Goal: Transaction & Acquisition: Subscribe to service/newsletter

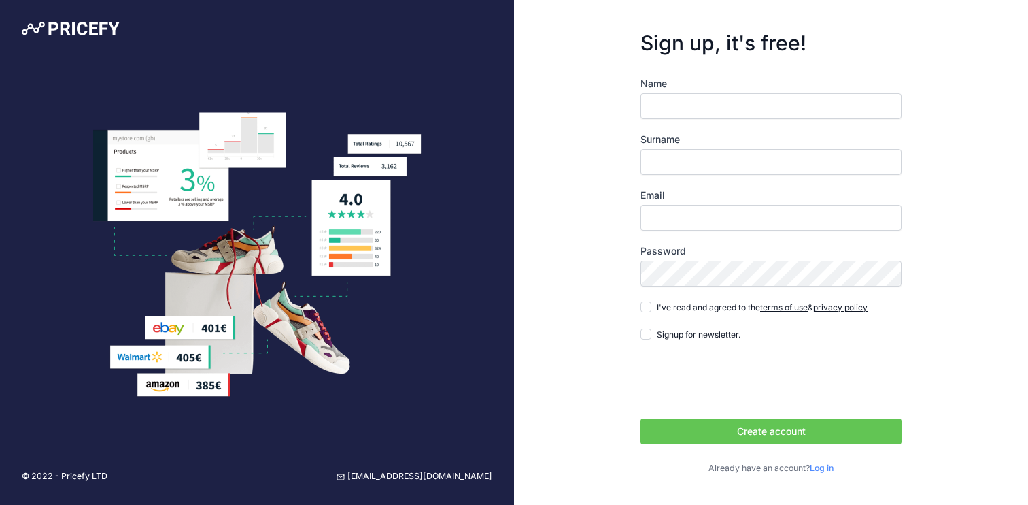
click at [581, 371] on div "Sign up, it's free! Name Surname Email Password terms of use" at bounding box center [771, 252] width 514 height 505
click at [692, 104] on input "Name" at bounding box center [771, 106] width 261 height 26
type input "Pavlina"
type input "Gargova"
click at [735, 211] on input "Email" at bounding box center [771, 218] width 261 height 26
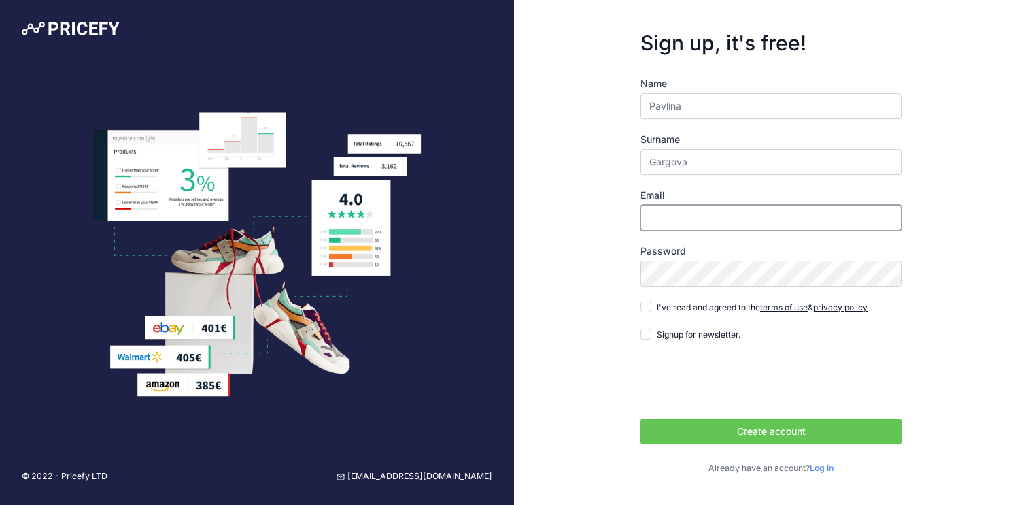
type input "[EMAIL_ADDRESS][DOMAIN_NAME]"
click at [673, 311] on span "I've read and agreed to the terms of use & privacy policy" at bounding box center [762, 307] width 211 height 10
click at [651, 311] on input "I've read and agreed to the terms of use & privacy policy" at bounding box center [646, 306] width 11 height 11
checkbox input "true"
click at [723, 422] on button "Create account" at bounding box center [771, 431] width 261 height 26
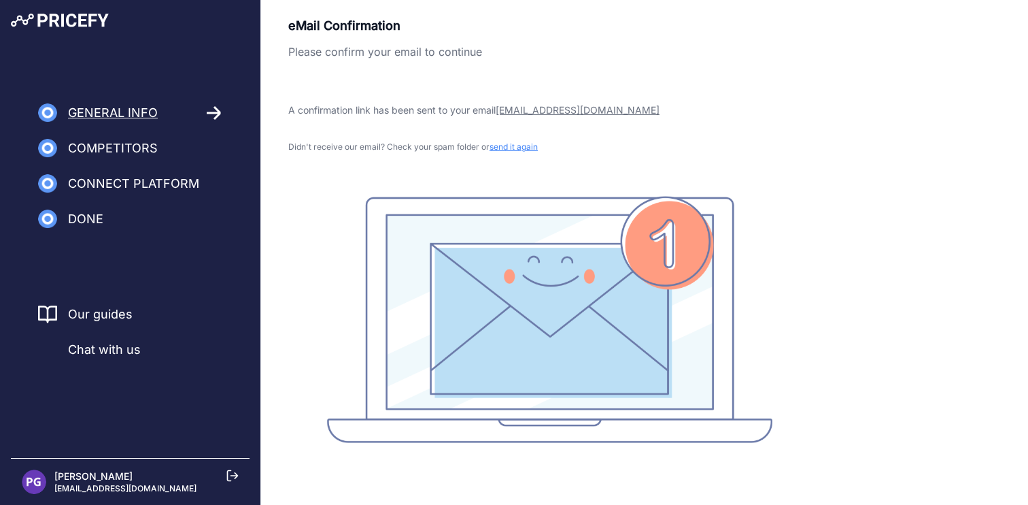
click at [125, 148] on span "Competitors" at bounding box center [113, 148] width 90 height 19
click at [119, 153] on span "Competitors" at bounding box center [113, 148] width 90 height 19
click at [844, 145] on div "eMail Confirmation Please confirm your email to continue A confirmation link ha…" at bounding box center [644, 229] width 713 height 426
click at [234, 479] on icon at bounding box center [232, 475] width 12 height 12
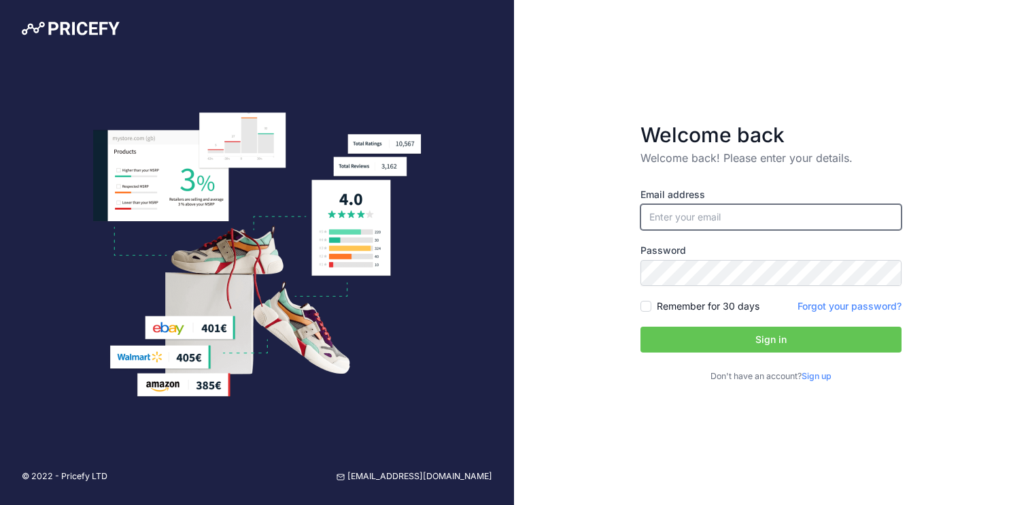
click at [698, 214] on input "email" at bounding box center [771, 217] width 261 height 26
click at [641, 412] on div "Welcome back Welcome back! Please enter your details. Email address Password Si…" at bounding box center [771, 252] width 514 height 505
click at [823, 377] on link "Sign up" at bounding box center [817, 376] width 30 height 10
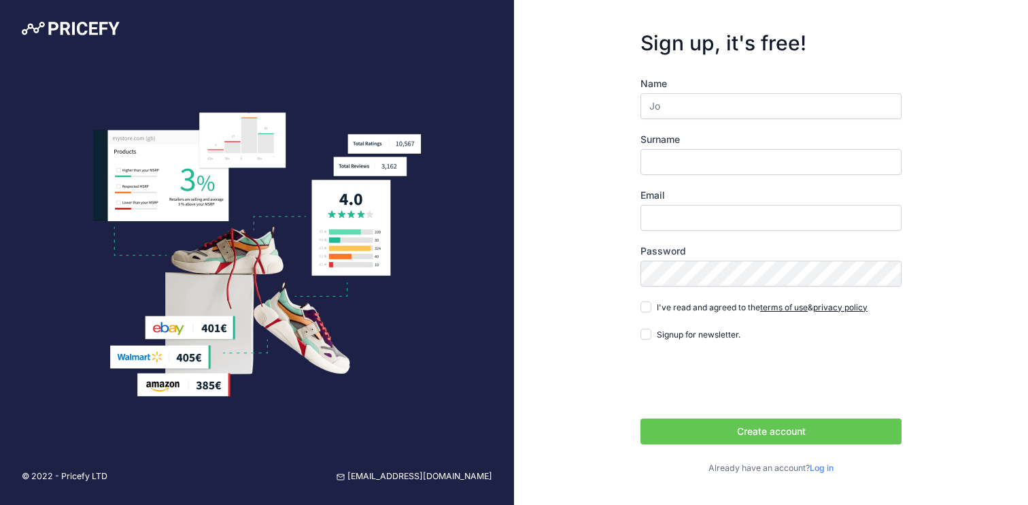
type input "Jo"
type input "Richardson"
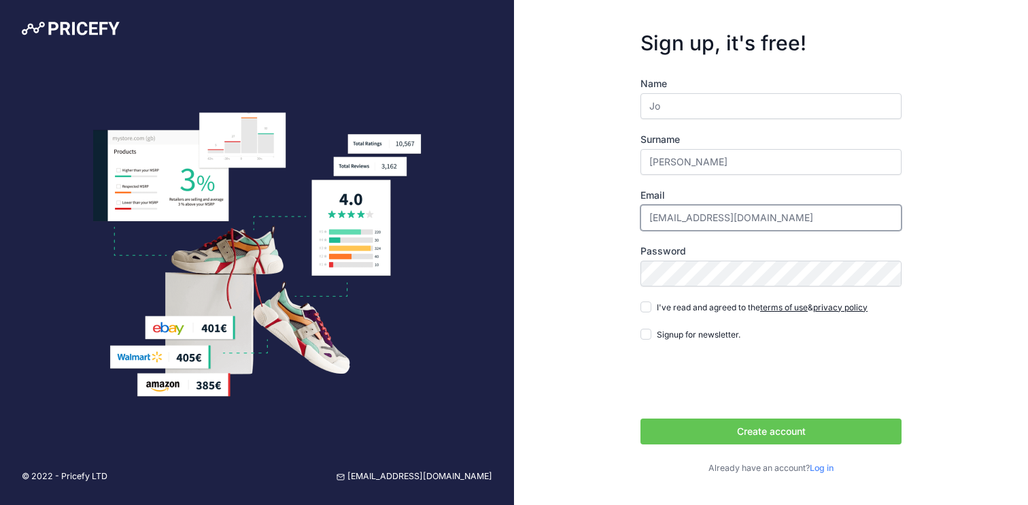
type input "puffkz@gmail.com"
click at [682, 307] on span "I've read and agreed to the terms of use & privacy policy" at bounding box center [762, 307] width 211 height 10
click at [651, 307] on input "I've read and agreed to the terms of use & privacy policy" at bounding box center [646, 306] width 11 height 11
checkbox input "true"
click at [796, 435] on button "Create account" at bounding box center [771, 431] width 261 height 26
